Goal: Use online tool/utility: Utilize a website feature to perform a specific function

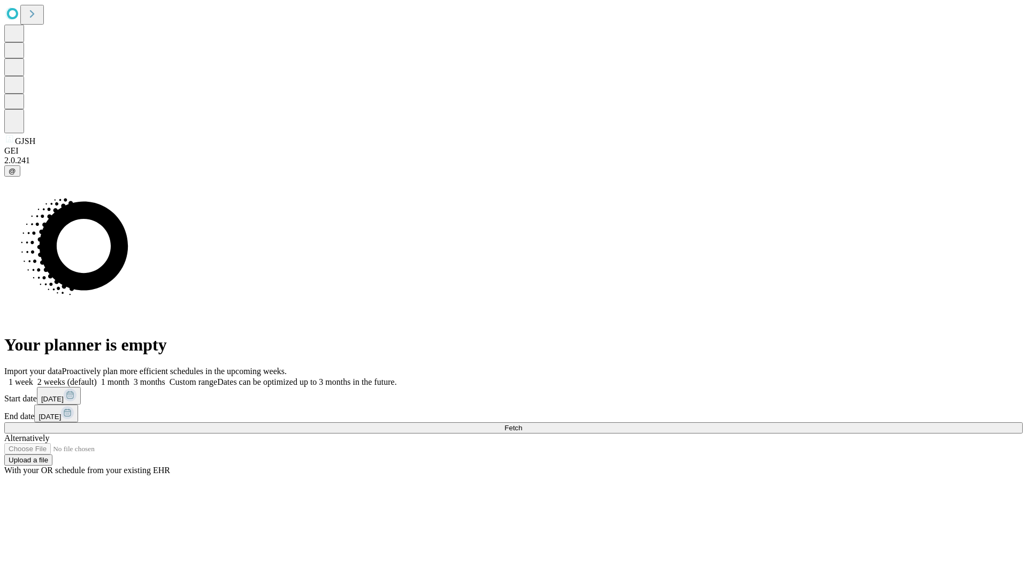
click at [522, 424] on span "Fetch" at bounding box center [514, 428] width 18 height 8
